Goal: Task Accomplishment & Management: Manage account settings

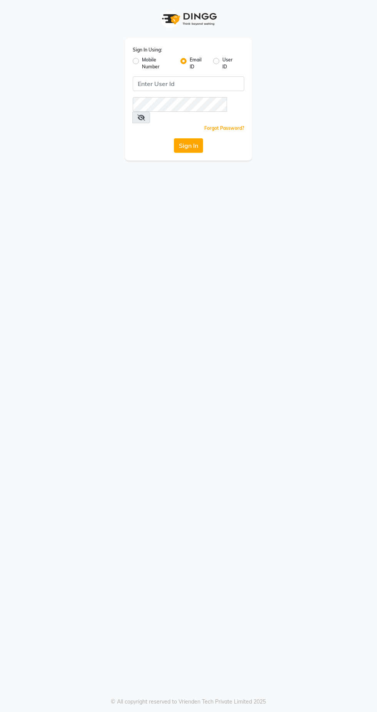
click at [196, 138] on button "Sign In" at bounding box center [188, 145] width 29 height 15
click at [192, 83] on input "Username" at bounding box center [188, 83] width 111 height 15
type input "[EMAIL_ADDRESS][DOMAIN_NAME]"
click at [174, 138] on button "Sign In" at bounding box center [188, 145] width 29 height 15
